Goal: Information Seeking & Learning: Learn about a topic

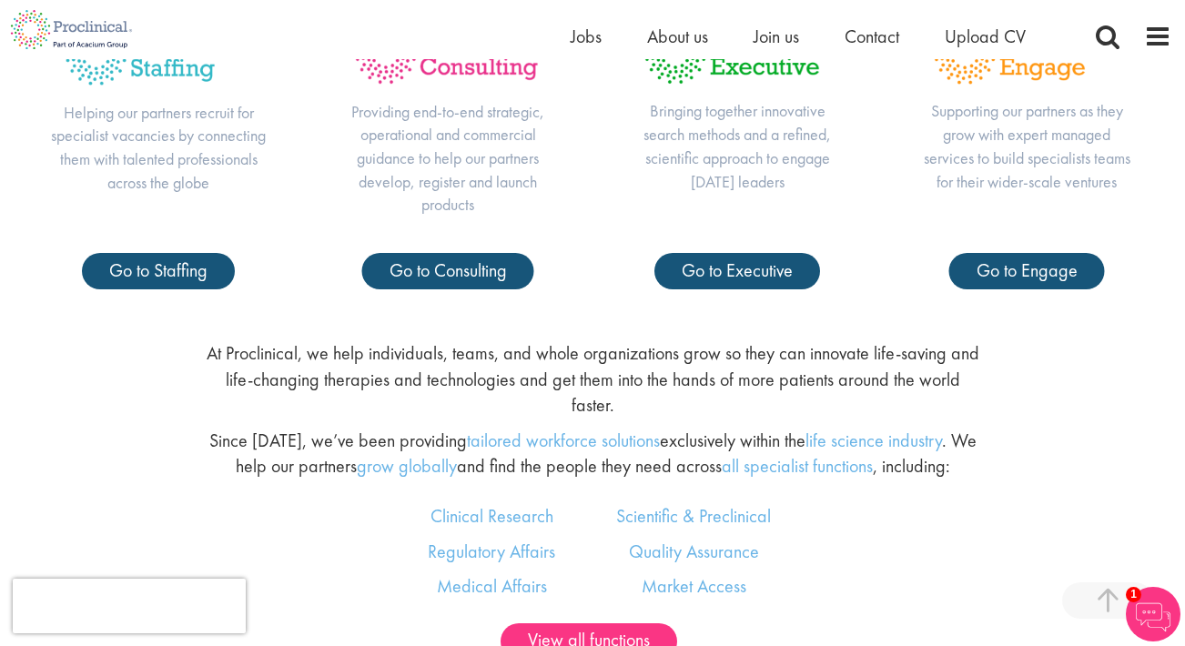
scroll to position [1026, 0]
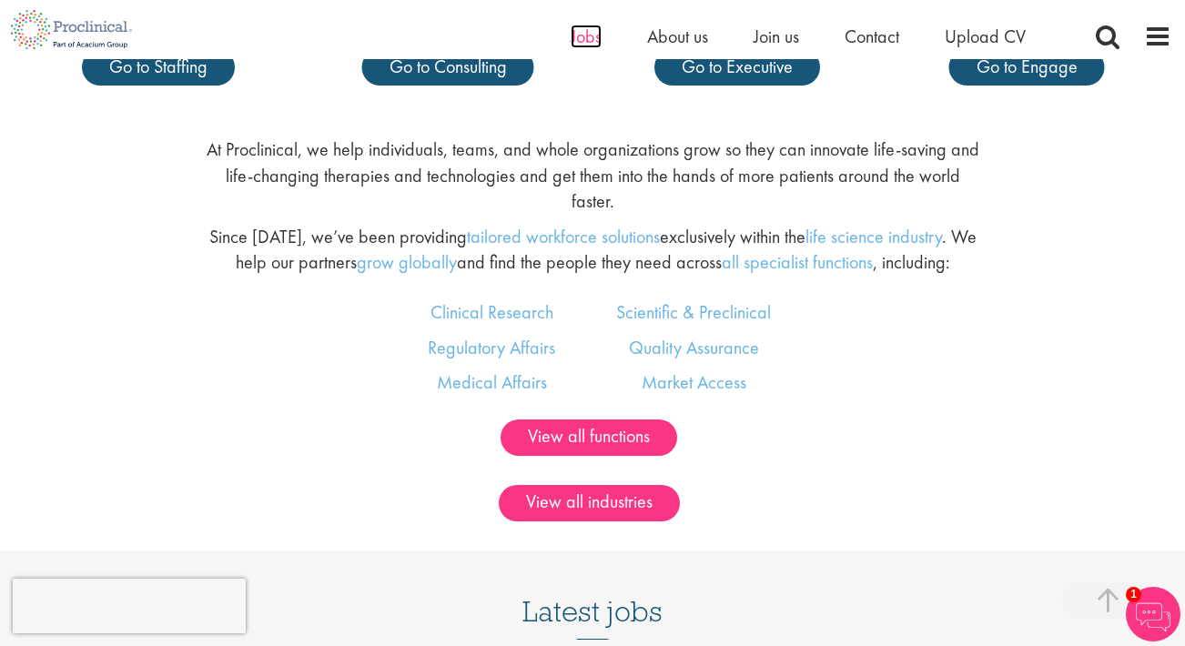
click at [588, 41] on span "Jobs" at bounding box center [586, 37] width 31 height 24
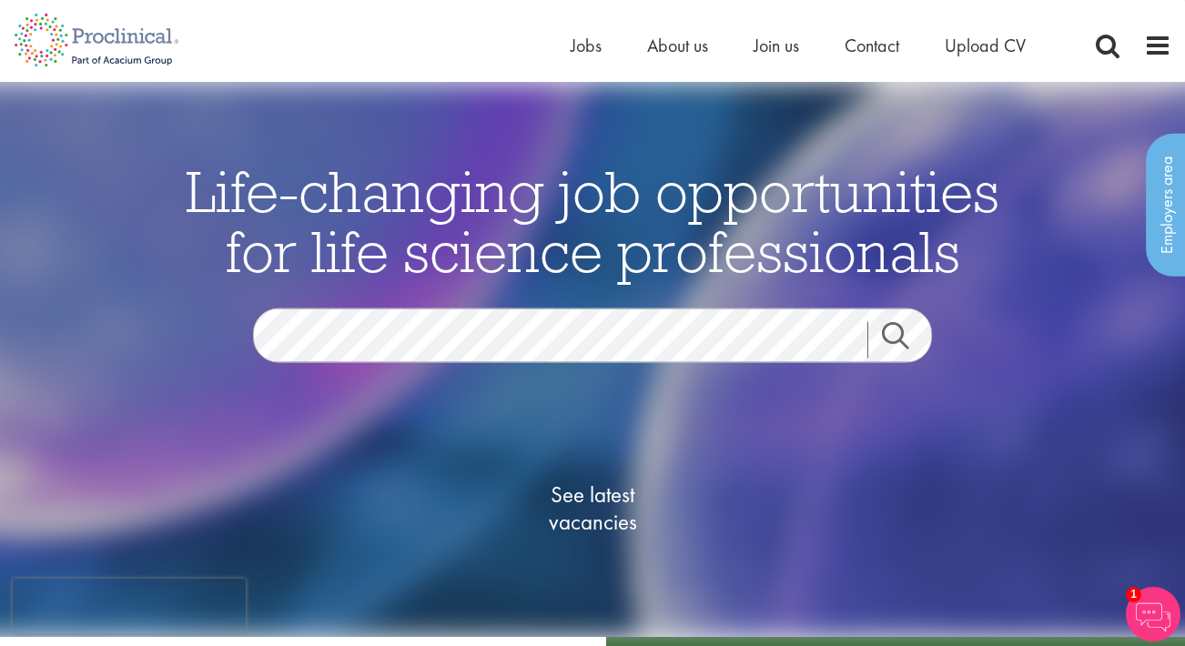
click at [455, 399] on div "See latest vacancies" at bounding box center [592, 488] width 883 height 252
click at [235, 322] on section "Jobs Search" at bounding box center [592, 335] width 883 height 55
click at [189, 324] on section "Jobs Search" at bounding box center [592, 335] width 883 height 55
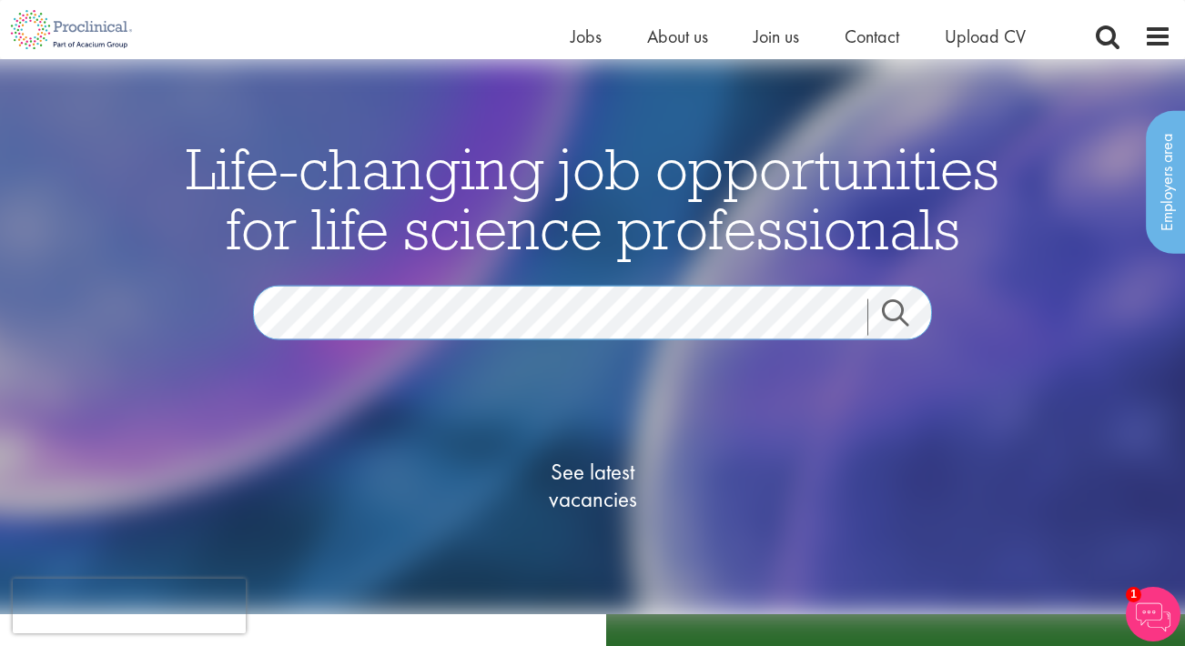
scroll to position [278, 0]
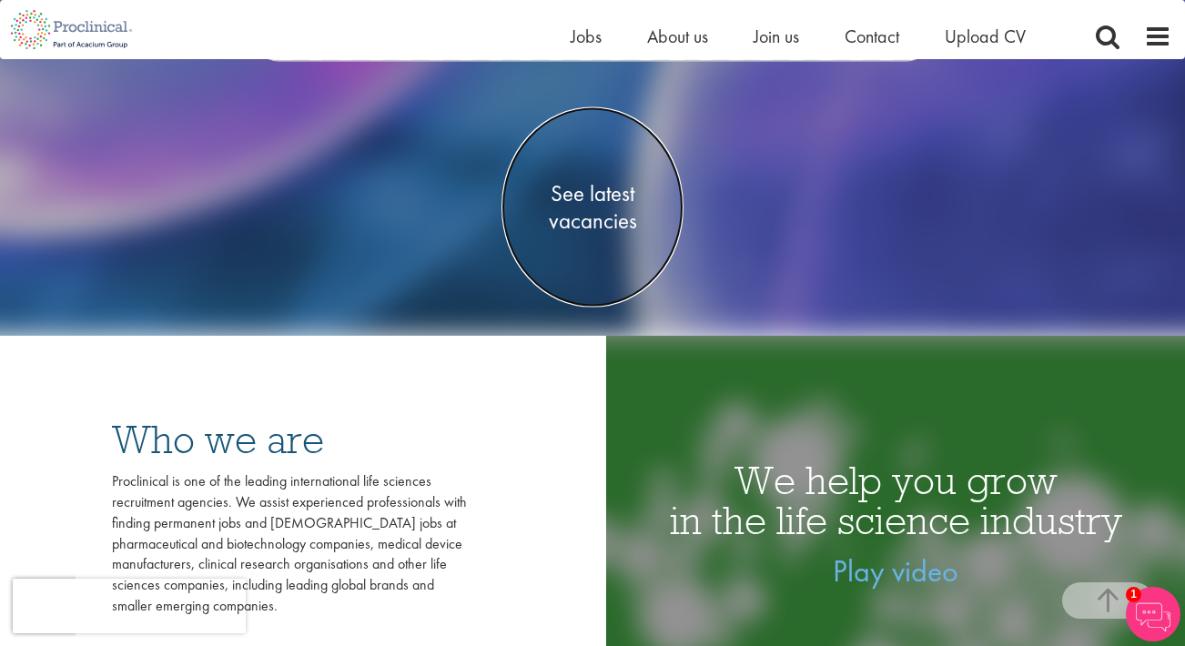
click at [590, 220] on span "See latest vacancies" at bounding box center [592, 206] width 182 height 55
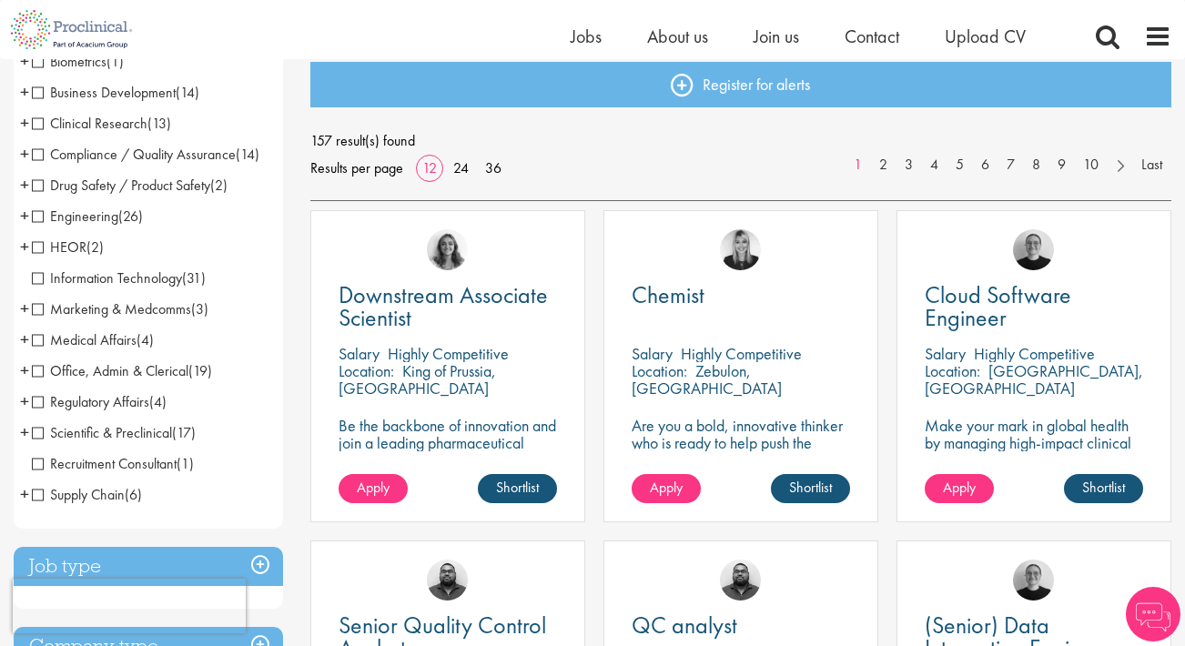
scroll to position [190, 0]
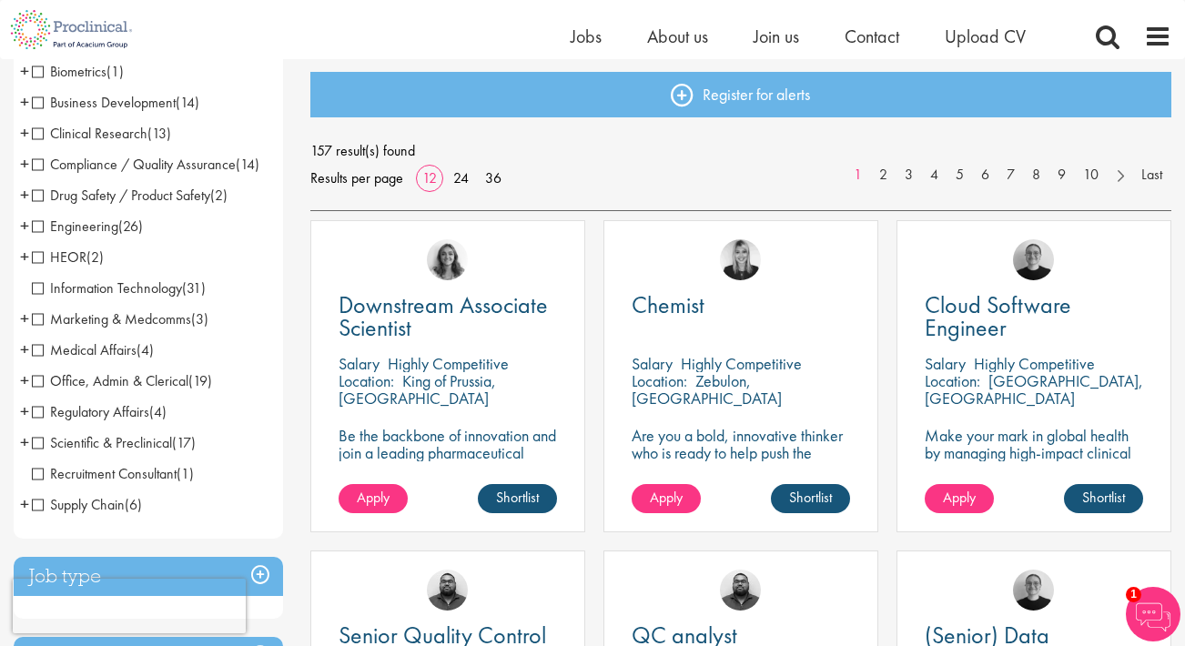
click at [112, 432] on li "Scientific & Preclinical (17) - + Analytical Chemistry (7) Biological Sciences …" at bounding box center [148, 443] width 269 height 31
click at [40, 439] on span "Scientific & Preclinical" at bounding box center [102, 442] width 140 height 19
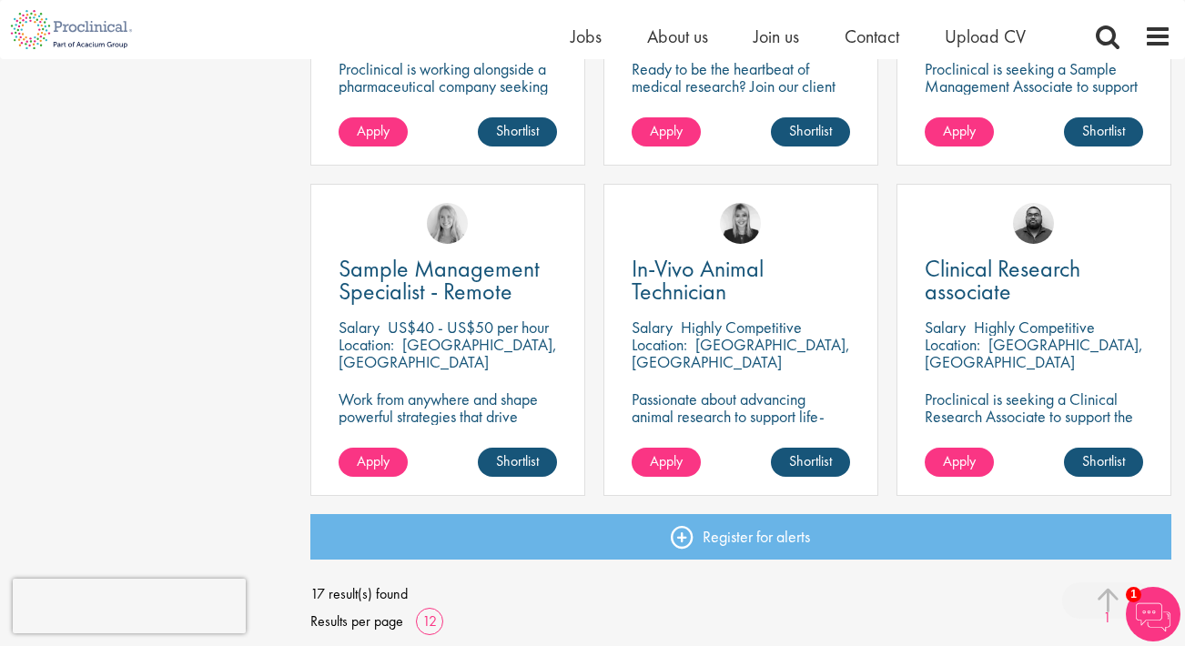
scroll to position [1282, 0]
